Goal: Navigation & Orientation: Go to known website

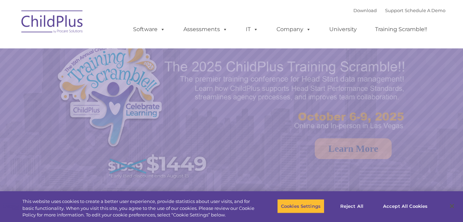
select select "MEDIUM"
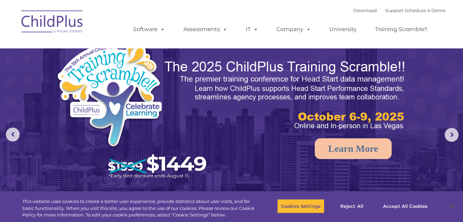
click at [50, 17] on img at bounding box center [52, 23] width 69 height 35
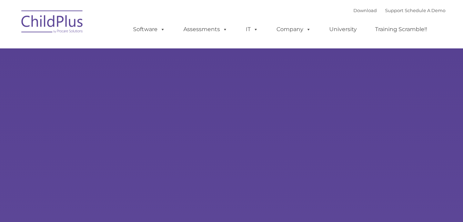
type input ""
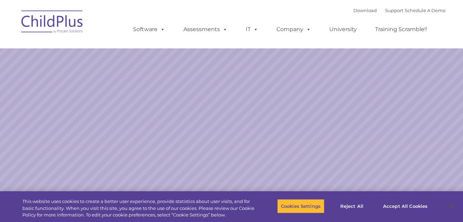
select select "MEDIUM"
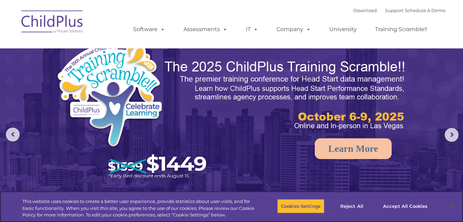
scroll to position [14, 0]
